Goal: Task Accomplishment & Management: Manage account settings

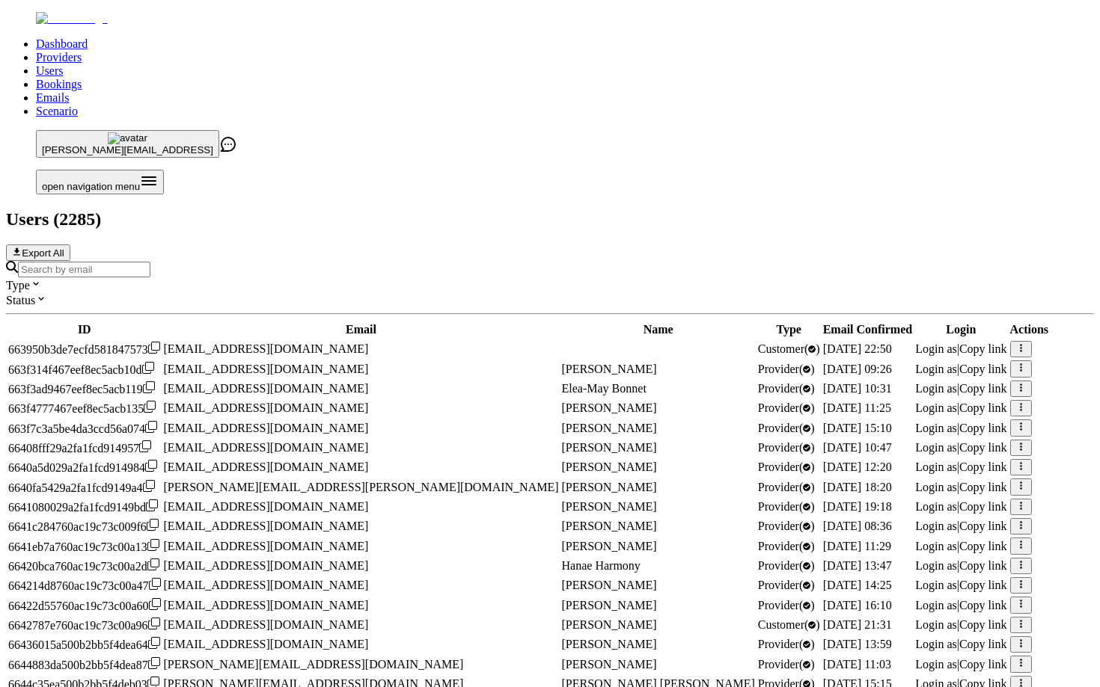
click at [445, 261] on div at bounding box center [550, 269] width 1088 height 16
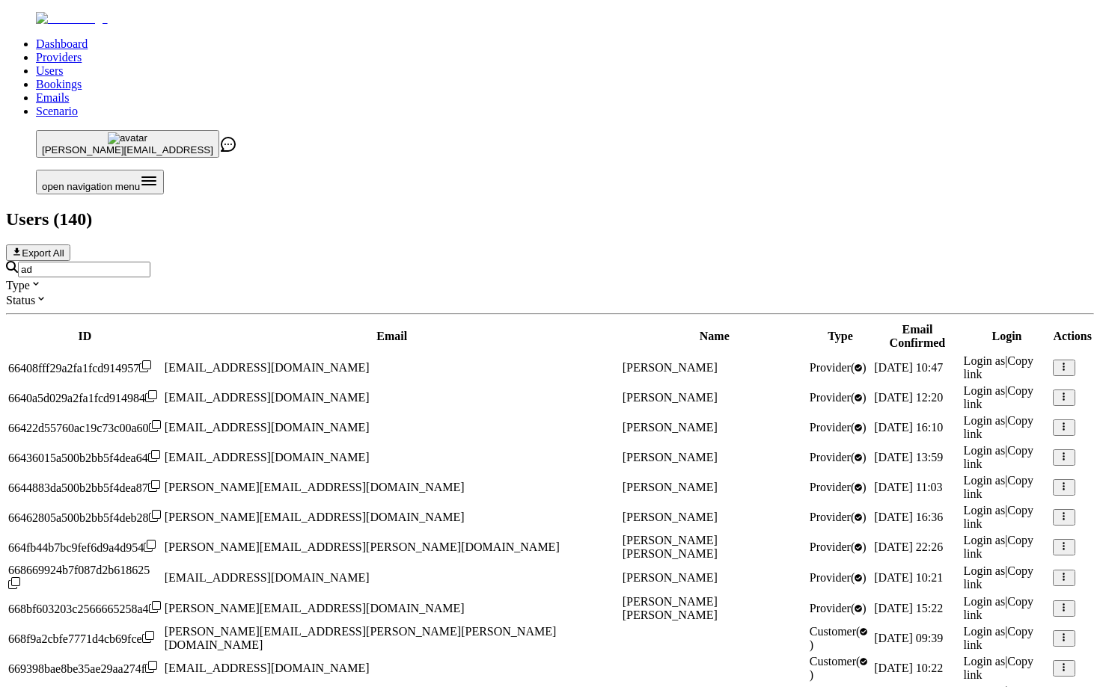
type input "a"
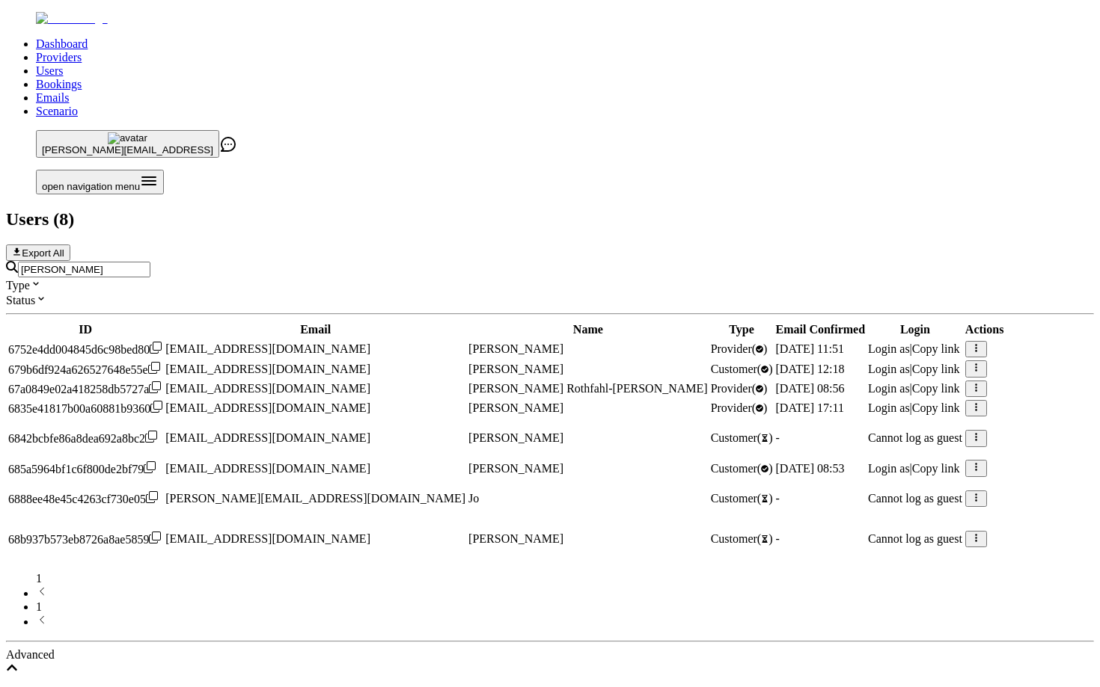
type input "[PERSON_NAME]"
click at [868, 402] on span "Login as" at bounding box center [889, 408] width 42 height 13
